Goal: Task Accomplishment & Management: Manage account settings

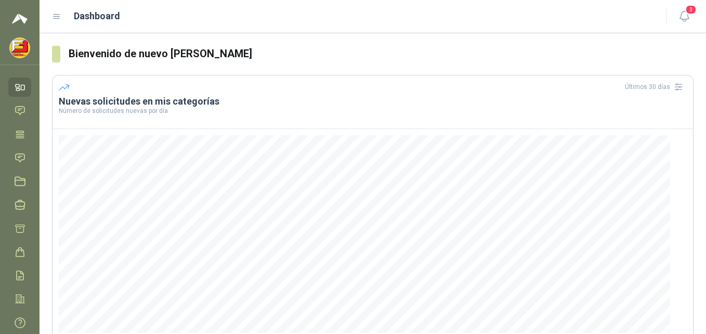
click at [19, 16] on img at bounding box center [20, 18] width 16 height 12
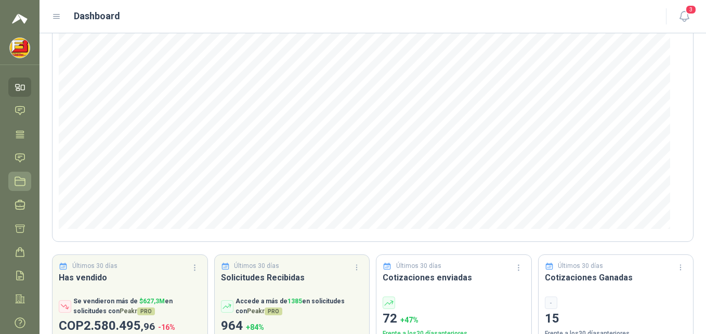
click at [15, 182] on icon at bounding box center [20, 181] width 11 height 11
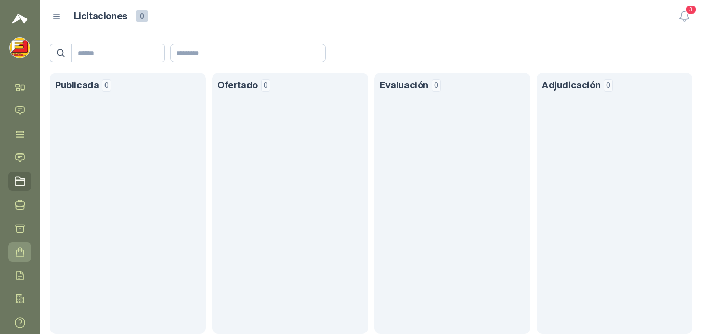
click at [19, 253] on icon at bounding box center [20, 251] width 11 height 11
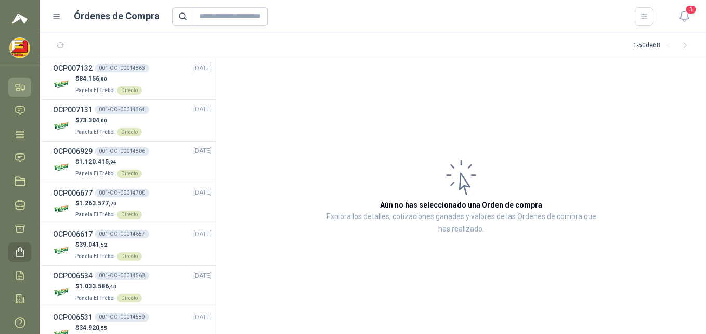
click at [20, 88] on icon at bounding box center [20, 87] width 11 height 11
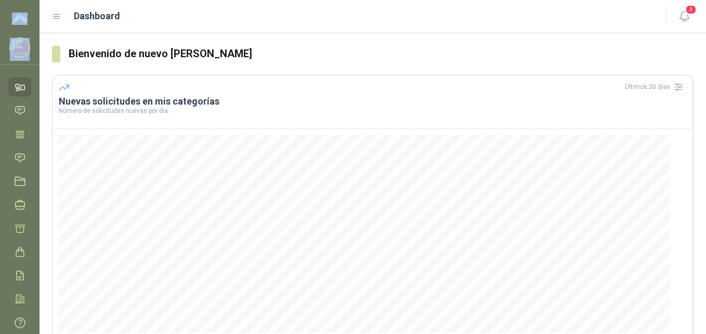
drag, startPoint x: 34, startPoint y: 6, endPoint x: 58, endPoint y: 6, distance: 24.4
click at [58, 6] on div "benhur moreno Ferretería Barbosa sas Inicio Chat Tareas Solicitudes Licitacione…" at bounding box center [353, 167] width 706 height 334
drag, startPoint x: 58, startPoint y: 6, endPoint x: 24, endPoint y: 17, distance: 36.0
click at [24, 17] on img at bounding box center [20, 18] width 16 height 12
click at [17, 47] on img at bounding box center [20, 48] width 20 height 20
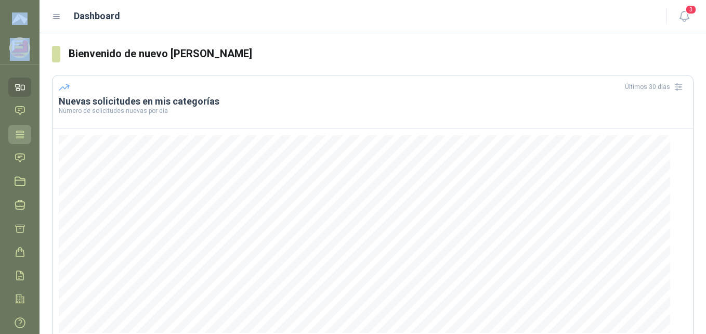
click at [24, 137] on icon at bounding box center [20, 133] width 8 height 7
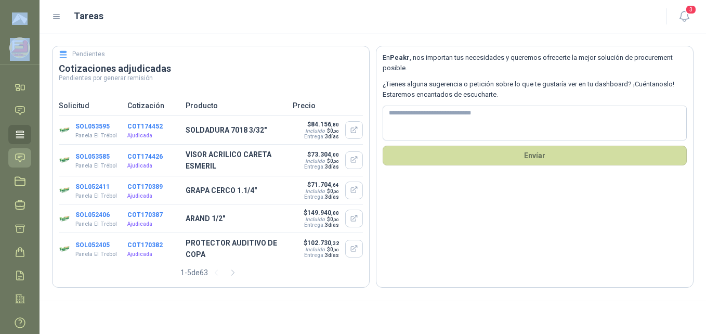
click at [24, 155] on icon at bounding box center [20, 157] width 9 height 8
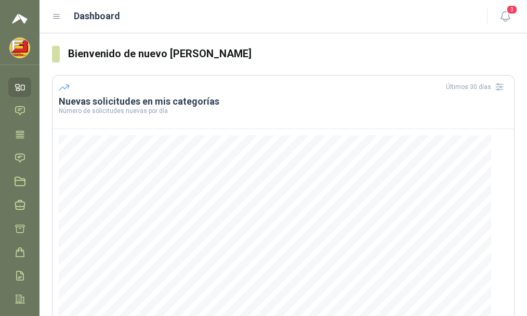
click at [53, 16] on icon at bounding box center [56, 16] width 9 height 9
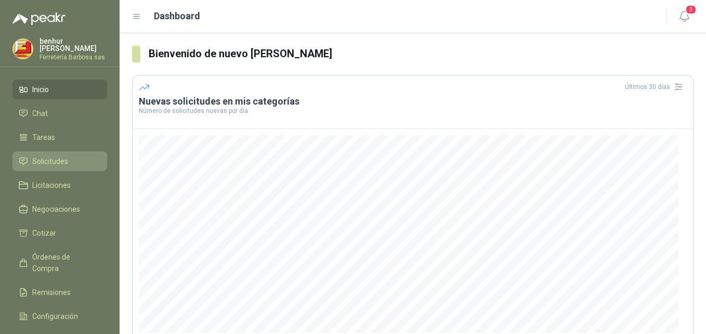
click at [53, 161] on span "Solicitudes" at bounding box center [50, 160] width 36 height 11
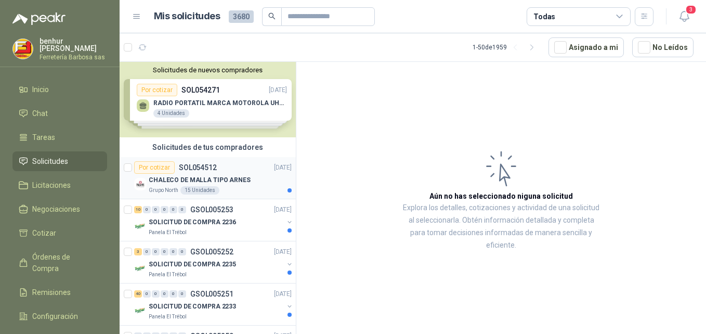
click at [203, 177] on p "CHALECO DE MALLA TIPO ARNES" at bounding box center [200, 180] width 102 height 10
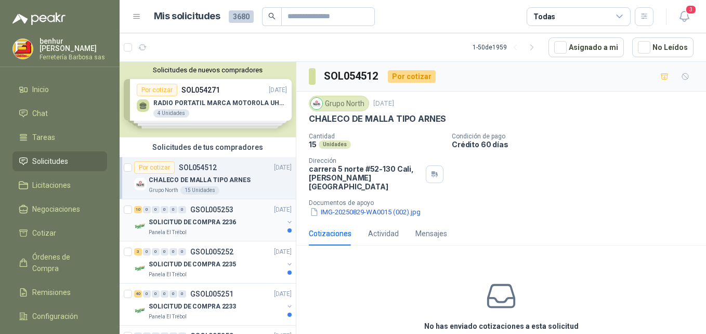
click at [210, 217] on p "SOLICITUD DE COMPRA 2236" at bounding box center [192, 222] width 87 height 10
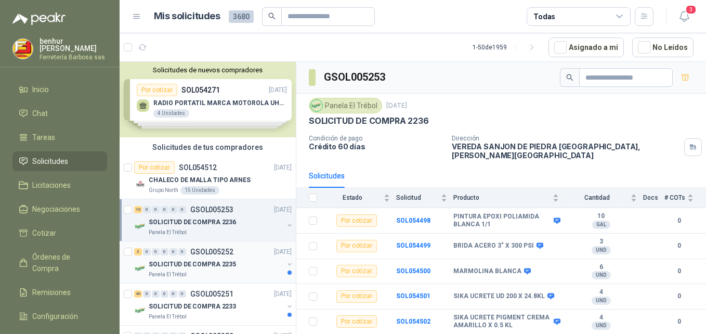
click at [205, 256] on div "3 0 0 0 0 0 GSOL005252 [DATE]" at bounding box center [214, 251] width 160 height 12
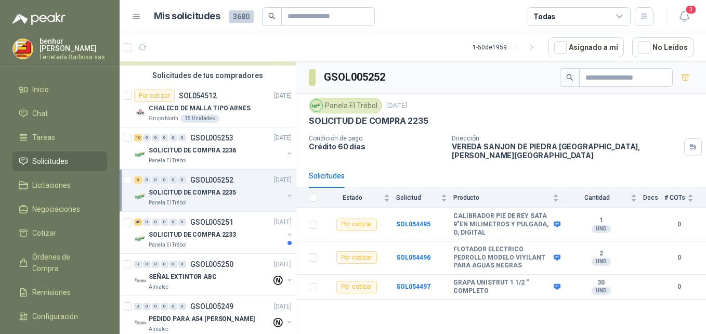
scroll to position [104, 0]
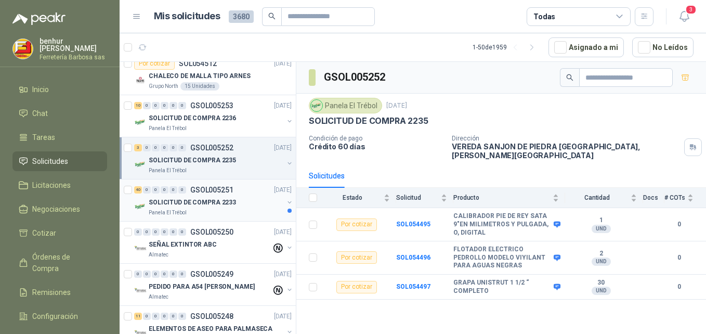
click at [214, 205] on p "SOLICITUD DE COMPRA 2233" at bounding box center [192, 203] width 87 height 10
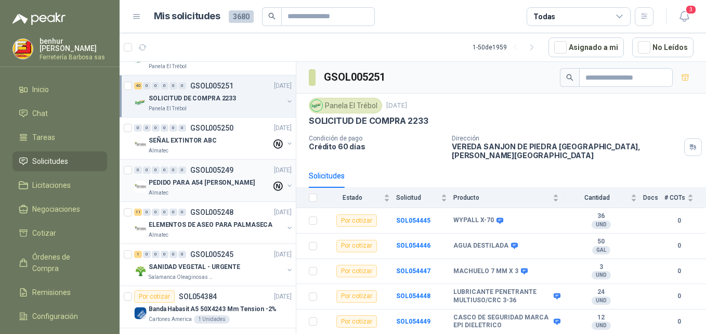
scroll to position [156, 0]
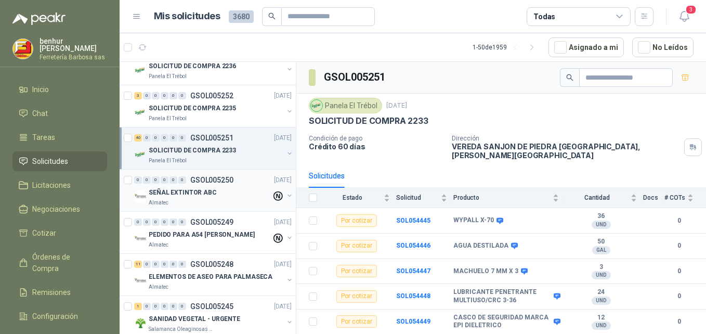
click at [201, 198] on div "SEÑAL EXTINTOR ABC" at bounding box center [210, 192] width 123 height 12
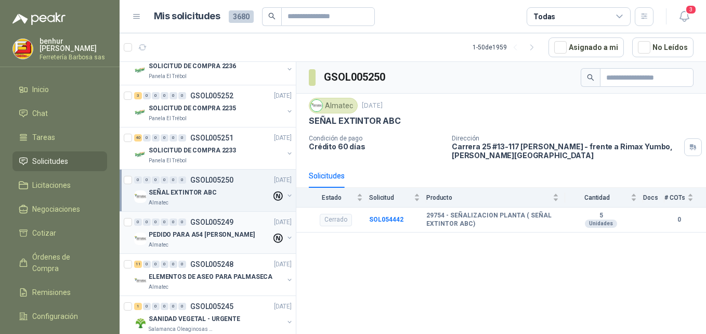
click at [212, 234] on p "PEDIDO PARA A54 [PERSON_NAME]" at bounding box center [202, 235] width 106 height 10
